Goal: Navigation & Orientation: Find specific page/section

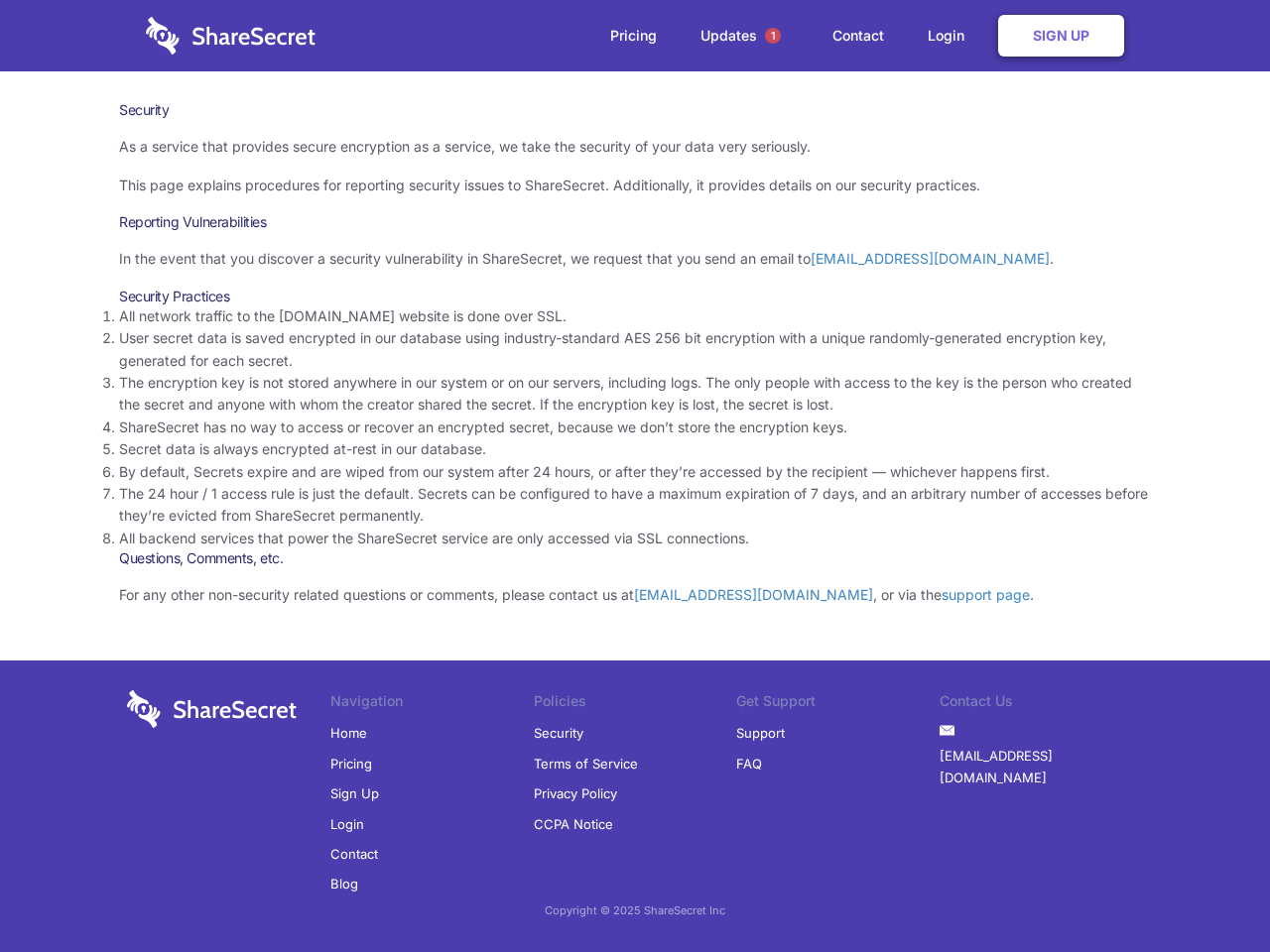
click at [635, 476] on li "By default, Secrets expire and are wiped from our system after 24 hours, or aft…" at bounding box center [635, 472] width 1032 height 22
click at [773, 36] on span "1" at bounding box center [773, 36] width 16 height 16
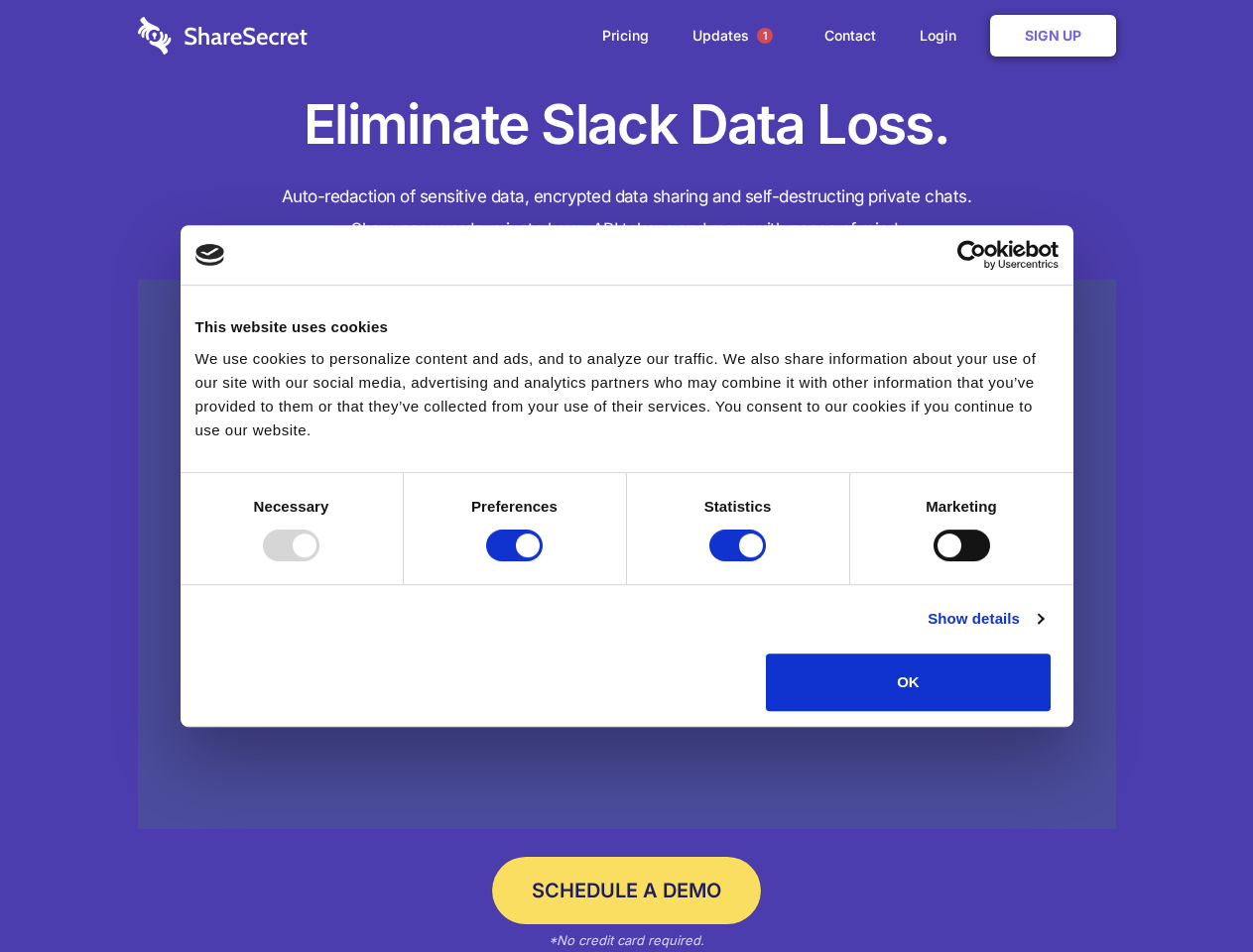
click at [319, 561] on div at bounding box center [291, 546] width 57 height 32
click at [543, 561] on input "Preferences" at bounding box center [514, 546] width 57 height 32
checkbox input "false"
click at [740, 561] on input "Statistics" at bounding box center [737, 546] width 57 height 32
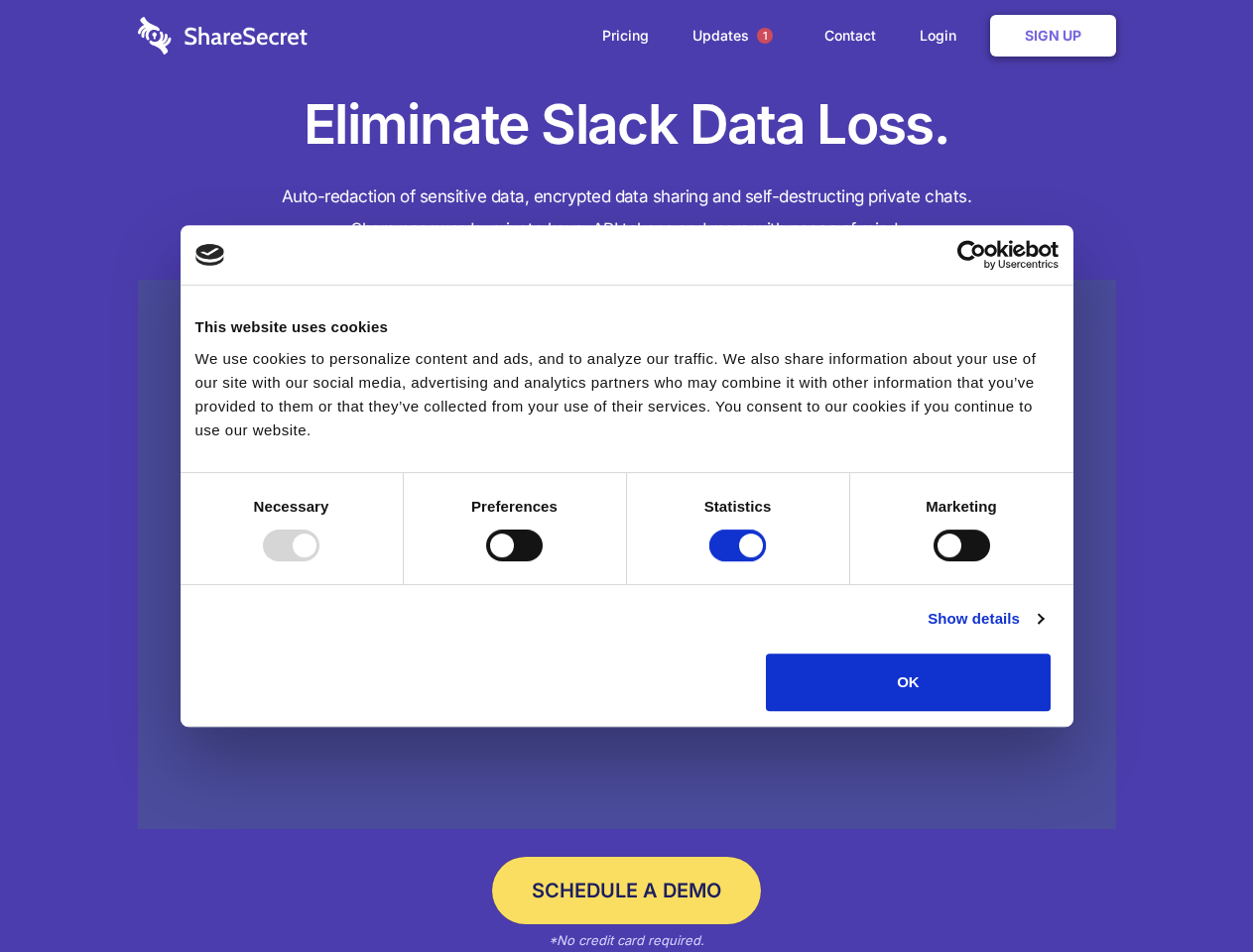
checkbox input "false"
click at [933, 561] on input "Marketing" at bounding box center [961, 546] width 57 height 32
checkbox input "true"
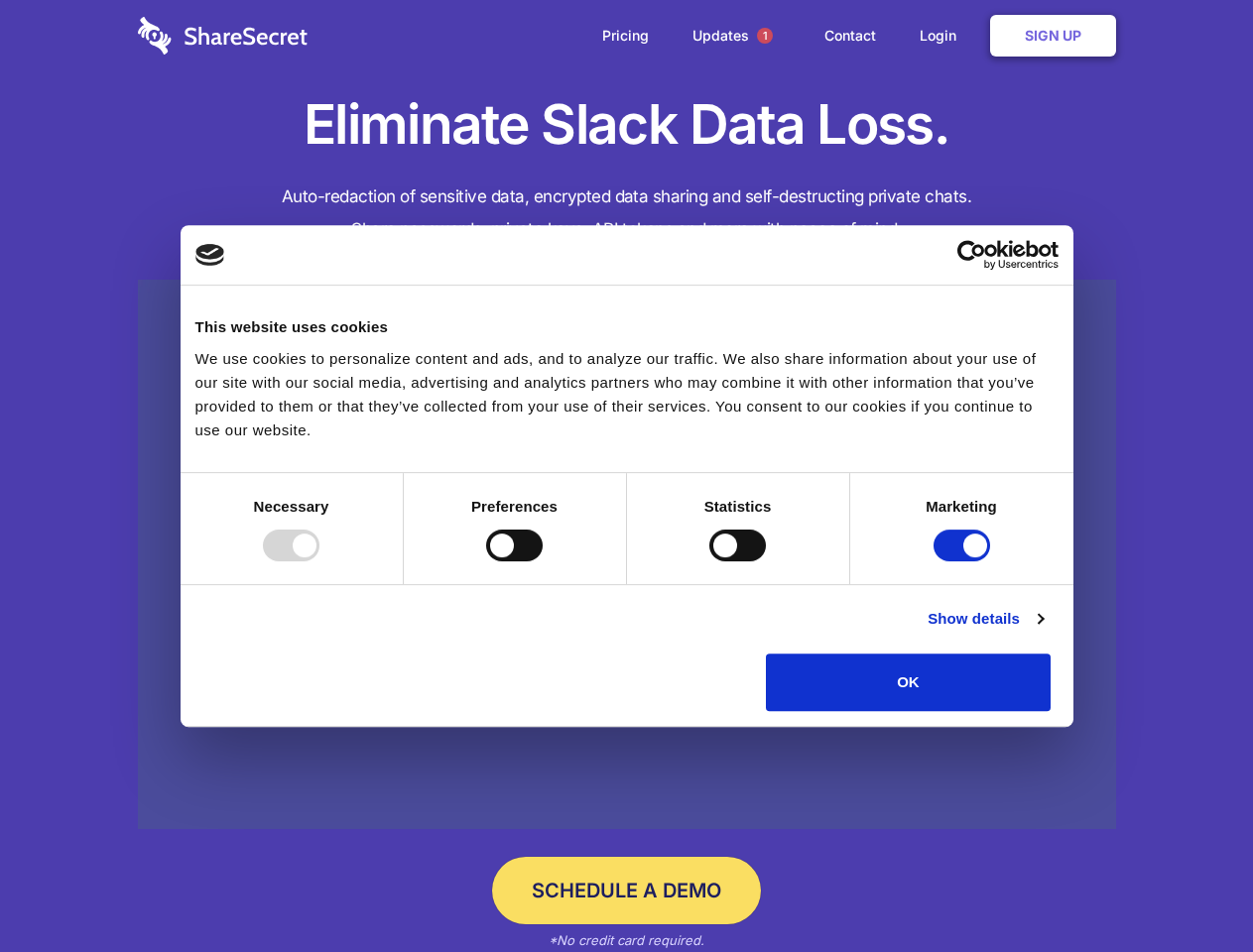
click at [1042, 631] on link "Show details" at bounding box center [985, 619] width 115 height 24
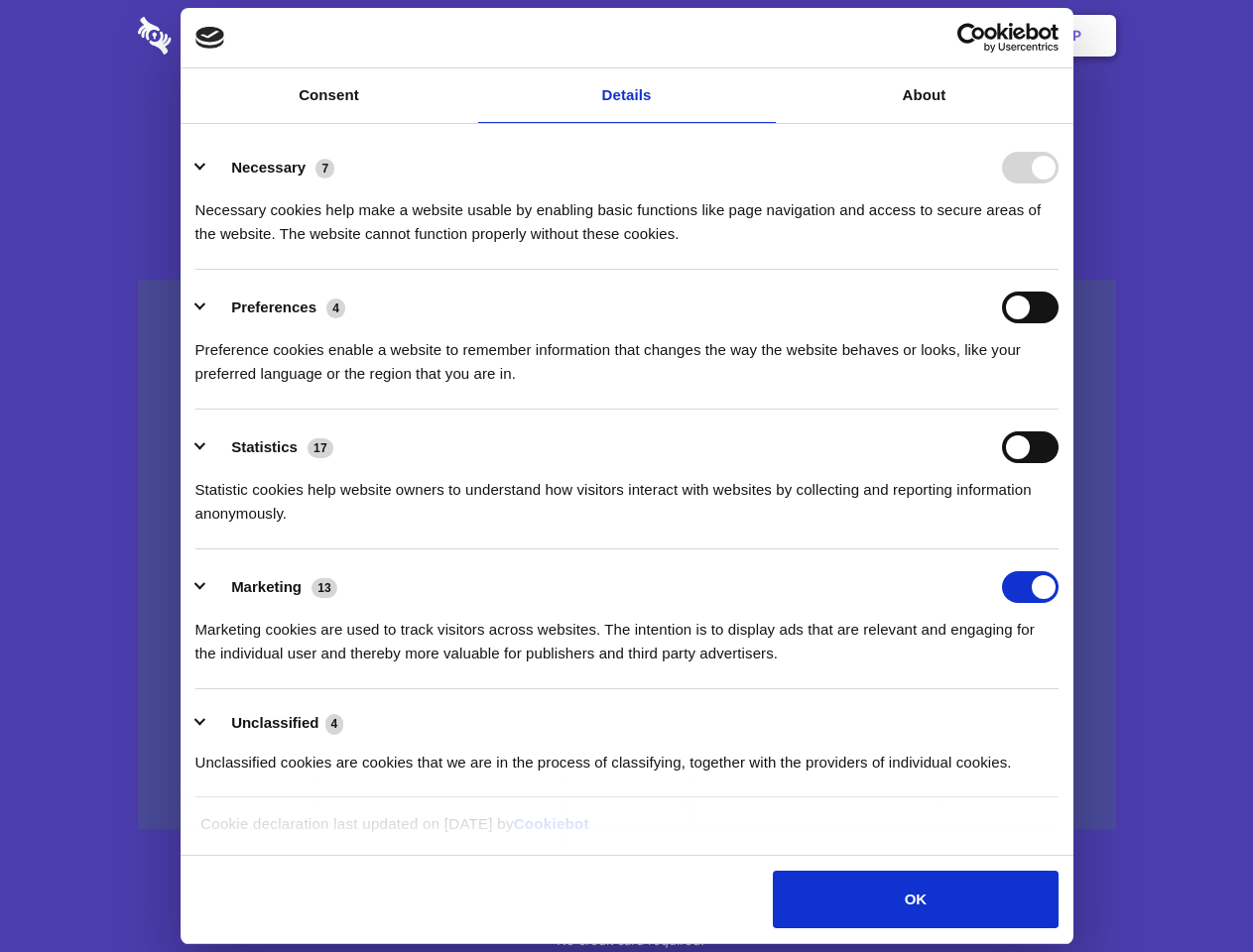
click at [1058, 269] on li "Necessary 7 Necessary cookies help make a website usable by enabling basic func…" at bounding box center [627, 200] width 862 height 140
click at [764, 36] on span "1" at bounding box center [765, 36] width 16 height 16
